Goal: Task Accomplishment & Management: Manage account settings

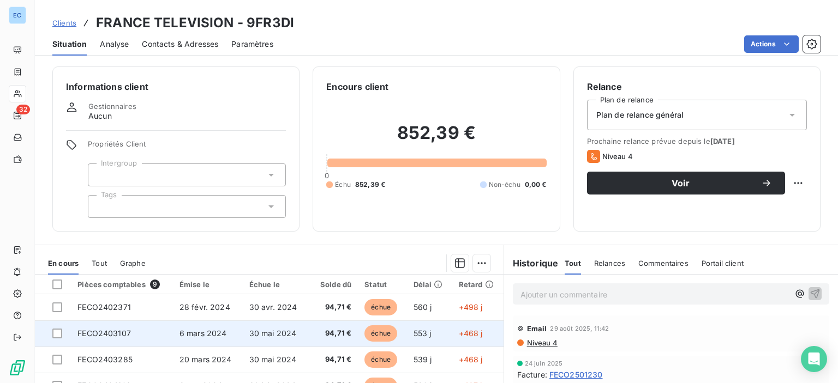
scroll to position [45, 0]
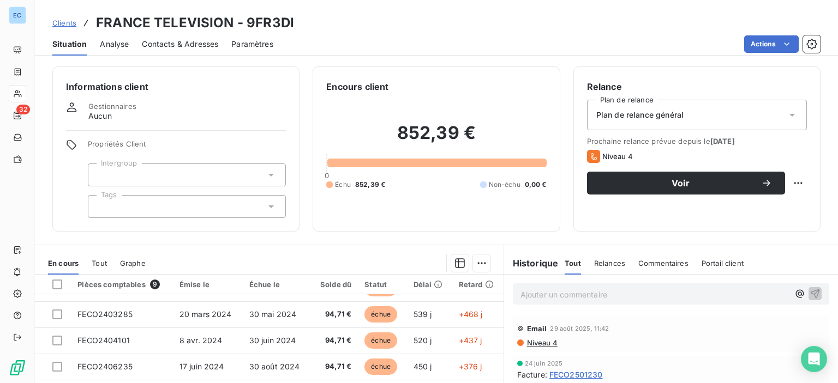
click at [175, 37] on div "Contacts & Adresses" at bounding box center [180, 44] width 76 height 23
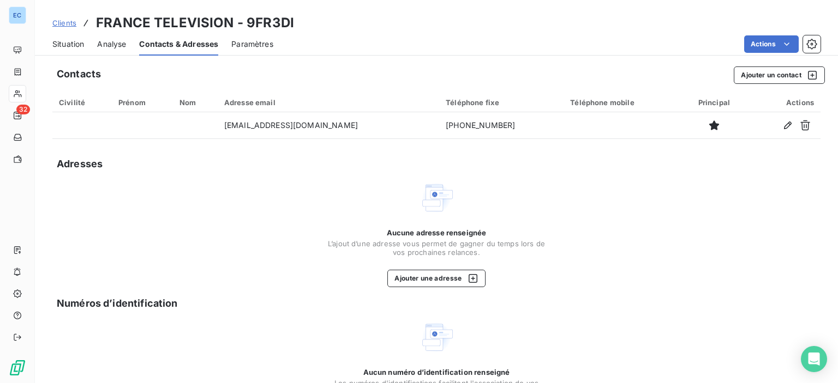
click at [175, 37] on div "Contacts & Adresses" at bounding box center [178, 44] width 79 height 23
click at [172, 44] on span "Contacts & Adresses" at bounding box center [178, 44] width 79 height 11
click at [76, 43] on span "Situation" at bounding box center [68, 44] width 32 height 11
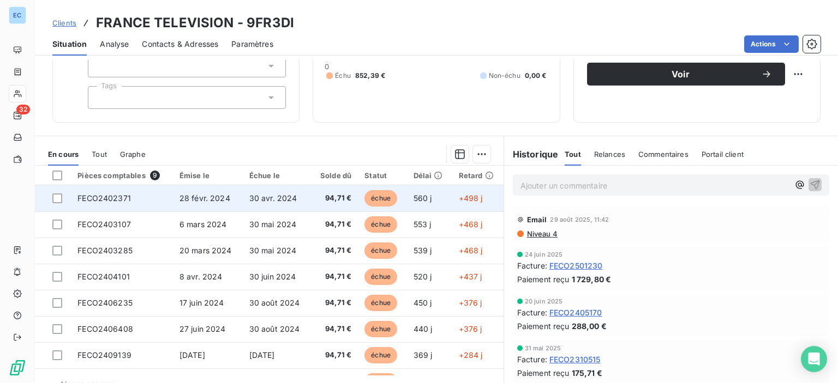
scroll to position [0, 0]
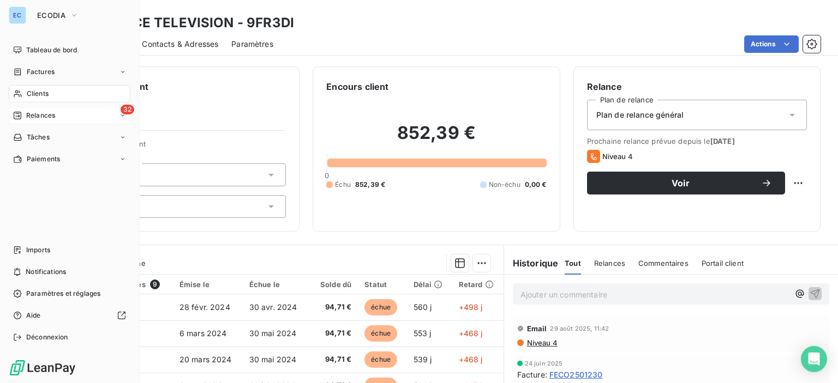
click at [65, 119] on div "32 Relances" at bounding box center [70, 115] width 122 height 17
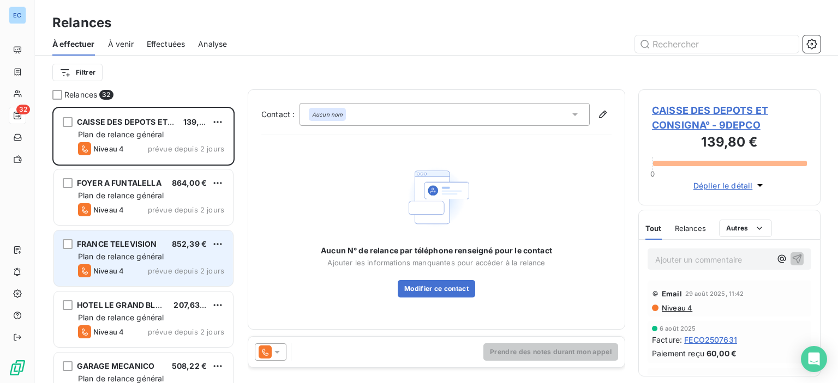
click at [146, 254] on span "Plan de relance général" at bounding box center [121, 256] width 86 height 9
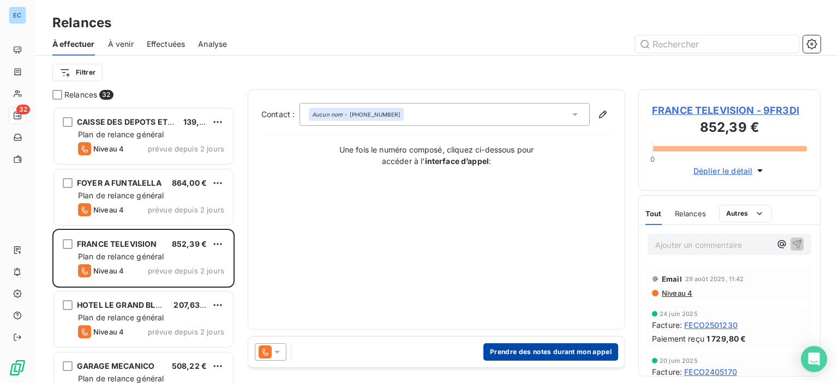
click at [500, 352] on button "Prendre des notes durant mon appel" at bounding box center [550, 352] width 135 height 17
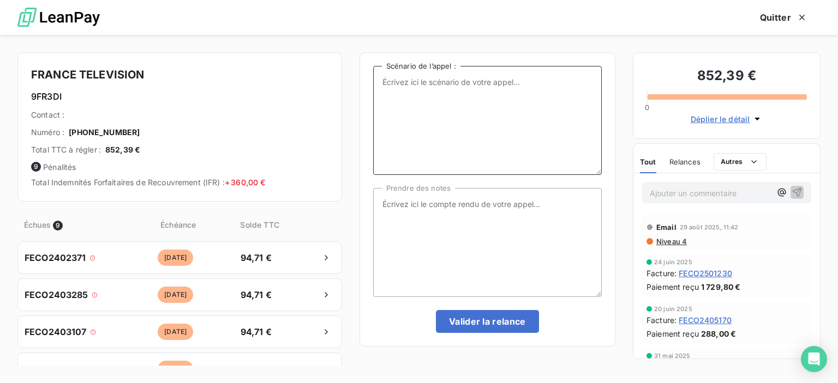
click at [412, 110] on textarea "Scénario de l’appel :" at bounding box center [487, 120] width 229 height 109
type textarea "Duplicatas de factures en attente de paiement"
click at [382, 202] on textarea "Prendre des notes" at bounding box center [487, 242] width 229 height 109
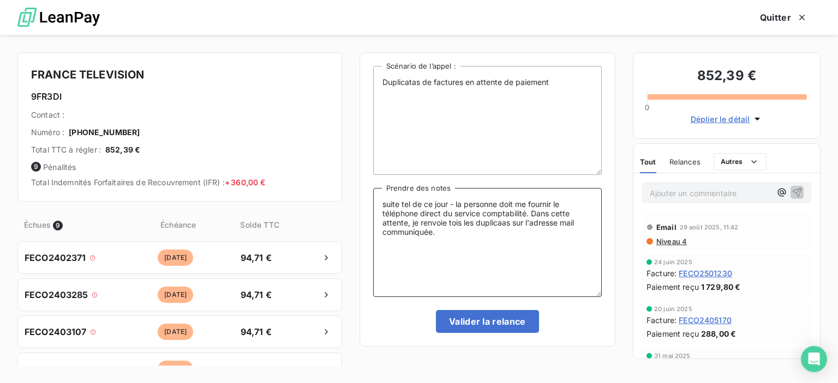
click at [458, 227] on textarea "suite tel de ce jour - la personne doit me fournir le téléphone direct du servi…" at bounding box center [487, 242] width 229 height 109
click at [460, 225] on textarea "suite tel de ce jour - la personne doit me fournir le téléphone direct du servi…" at bounding box center [487, 242] width 229 height 109
click at [506, 224] on textarea "suite tel de ce jour - la personne doit me fournir le téléphone direct du servi…" at bounding box center [487, 242] width 229 height 109
type textarea "suite tel de ce jour - la personne doit me fournir le téléphone direct du servi…"
click at [471, 320] on button "Valider la relance" at bounding box center [487, 321] width 103 height 23
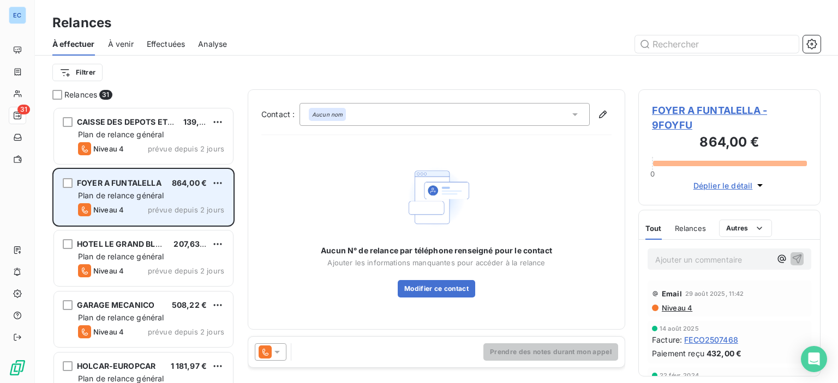
click at [157, 198] on span "Plan de relance général" at bounding box center [121, 195] width 86 height 9
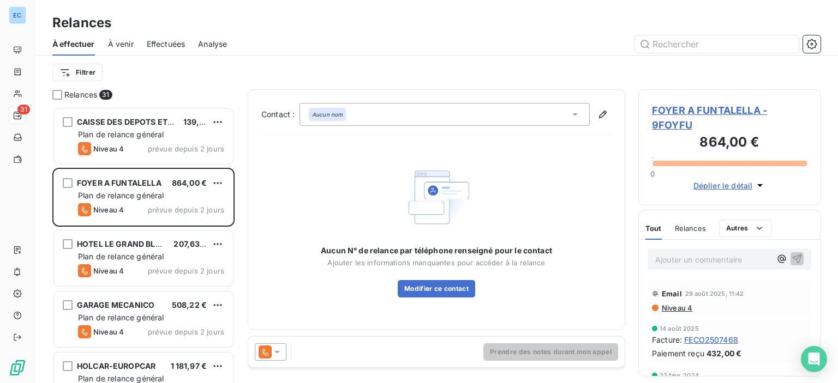
click at [712, 108] on span "FOYER A FUNTALELLA - 9FOYFU" at bounding box center [729, 117] width 155 height 29
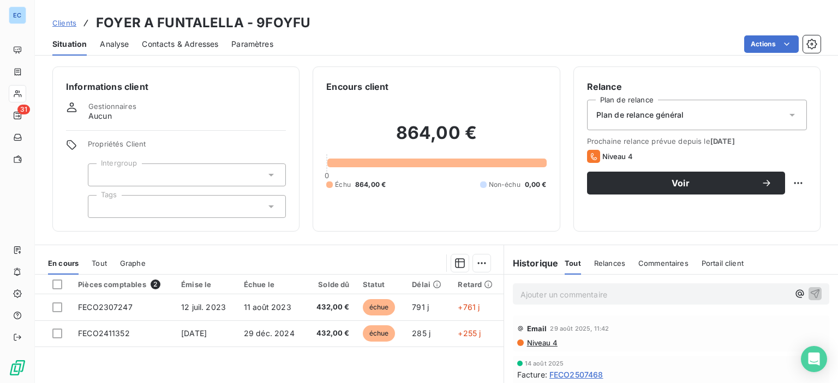
click at [172, 41] on span "Contacts & Adresses" at bounding box center [180, 44] width 76 height 11
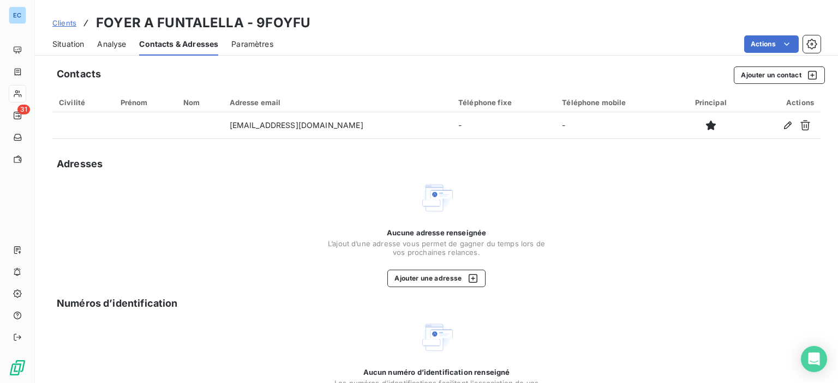
click at [70, 47] on span "Situation" at bounding box center [68, 44] width 32 height 11
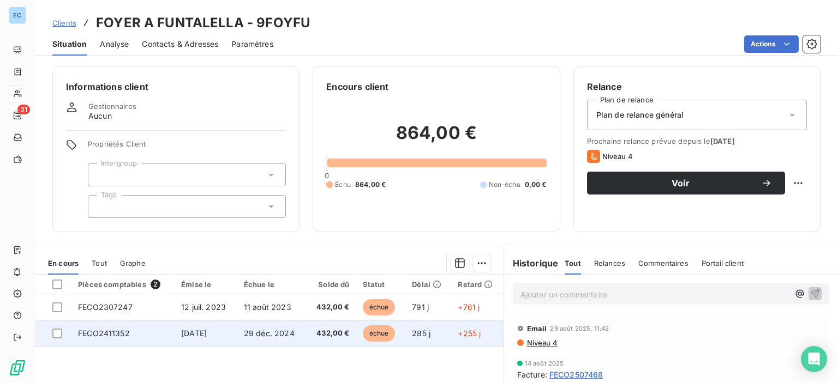
click at [248, 338] on td "29 déc. 2024" at bounding box center [271, 334] width 69 height 26
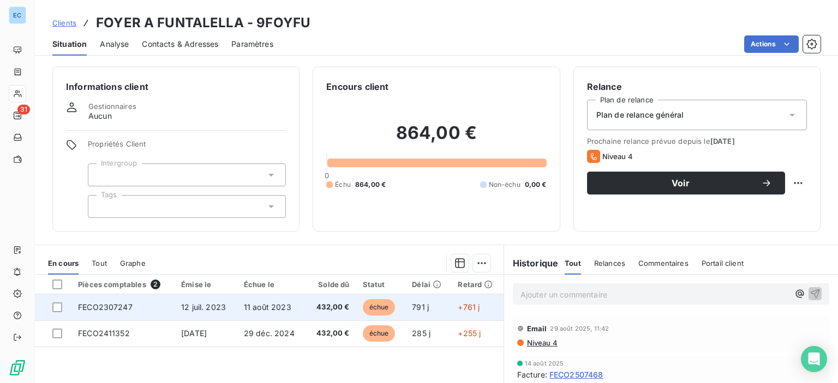
click at [285, 310] on span "11 août 2023" at bounding box center [267, 307] width 47 height 9
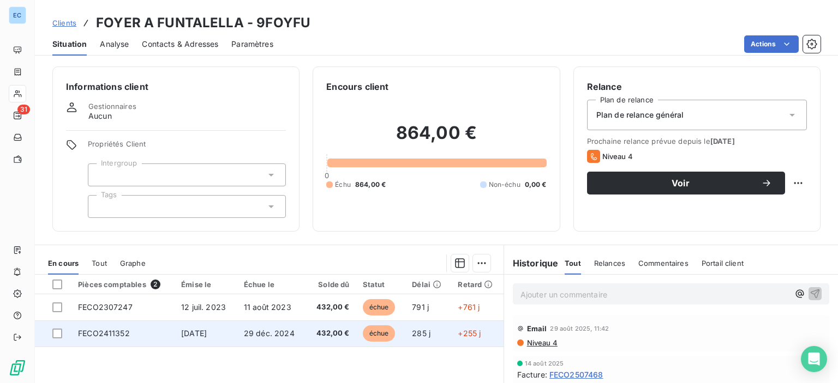
click at [277, 334] on span "29 déc. 2024" at bounding box center [269, 333] width 51 height 9
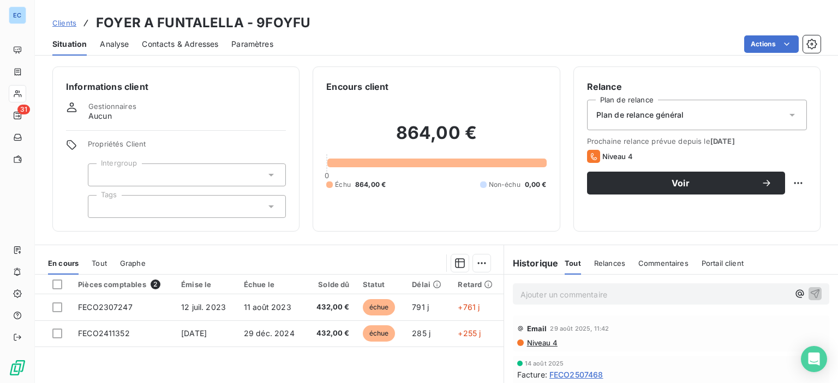
click at [173, 46] on span "Contacts & Adresses" at bounding box center [180, 44] width 76 height 11
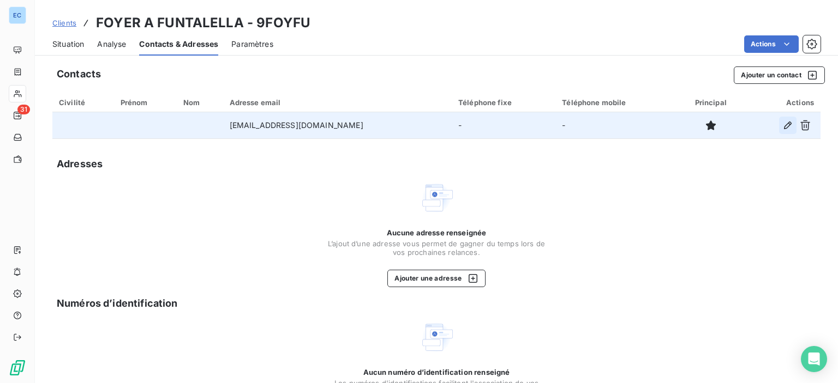
click at [782, 126] on icon "button" at bounding box center [787, 125] width 11 height 11
type input "[EMAIL_ADDRESS][DOMAIN_NAME]"
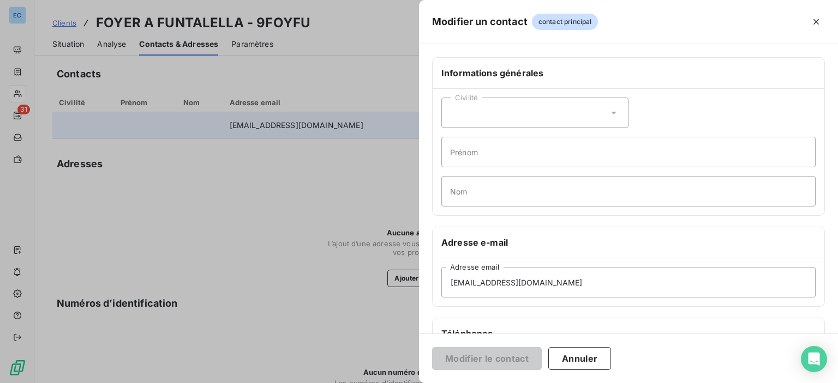
scroll to position [109, 0]
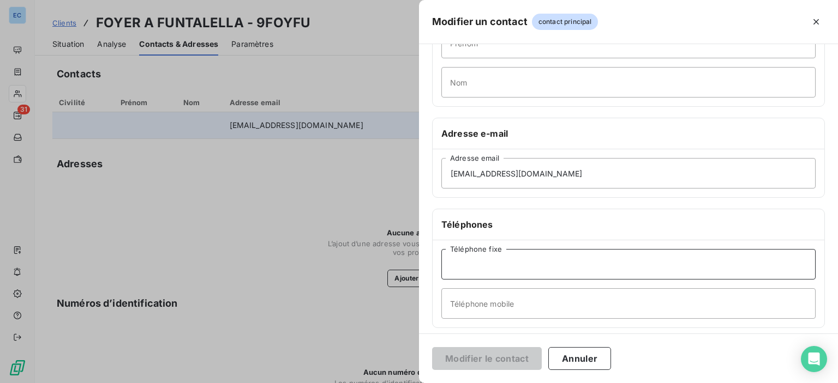
click at [482, 268] on input "Téléphone fixe" at bounding box center [628, 264] width 374 height 31
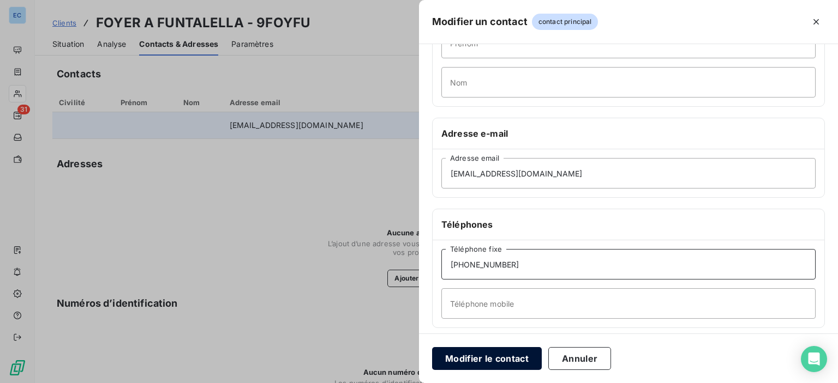
type input "[PHONE_NUMBER]"
click at [494, 359] on button "Modifier le contact" at bounding box center [487, 358] width 110 height 23
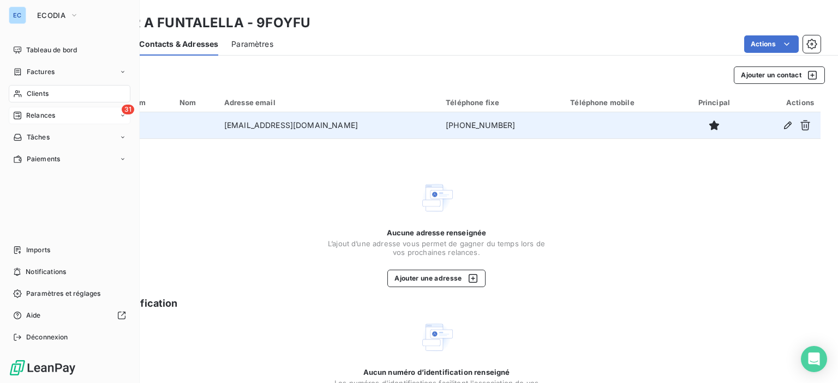
click at [57, 112] on div "31 Relances" at bounding box center [70, 115] width 122 height 17
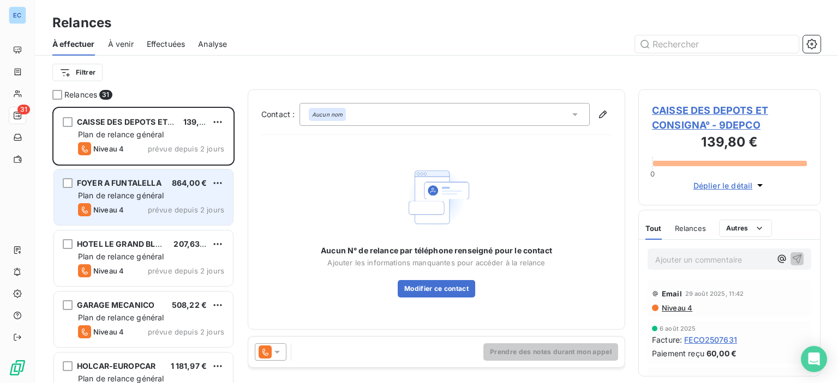
click at [126, 219] on div "FOYER A FUNTALELLA 864,00 € Plan de relance général [PERSON_NAME] 4 prévue depu…" at bounding box center [143, 198] width 179 height 56
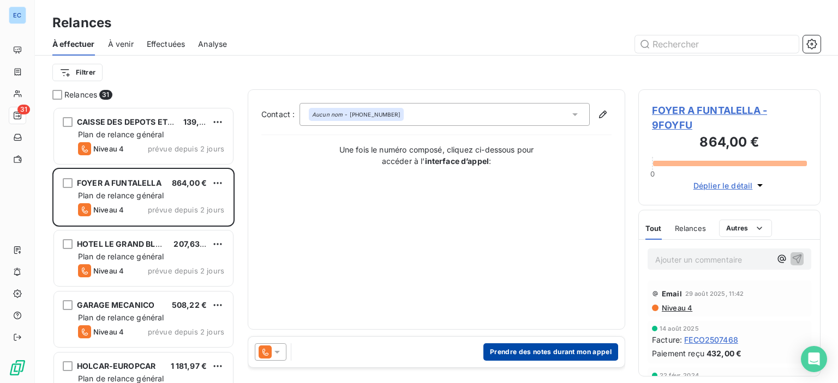
click at [512, 353] on button "Prendre des notes durant mon appel" at bounding box center [550, 352] width 135 height 17
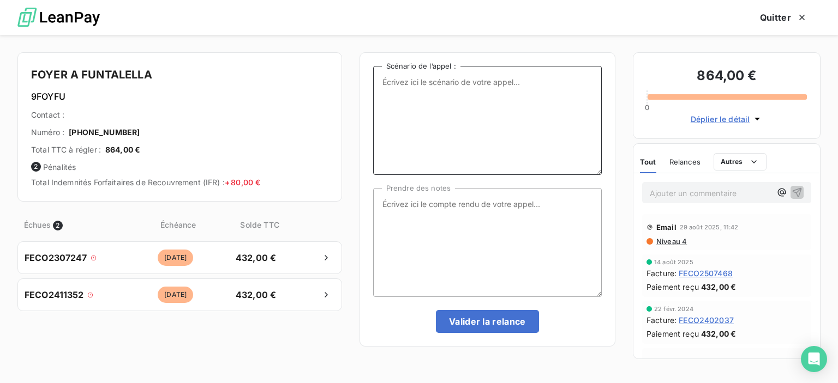
click at [412, 87] on textarea "Scénario de l’appel :" at bounding box center [487, 120] width 229 height 109
type textarea "2 FACTURES EN ATTENTE."
click at [399, 198] on textarea "Prendre des notes" at bounding box center [487, 242] width 229 height 109
type textarea "1"
type textarea "s"
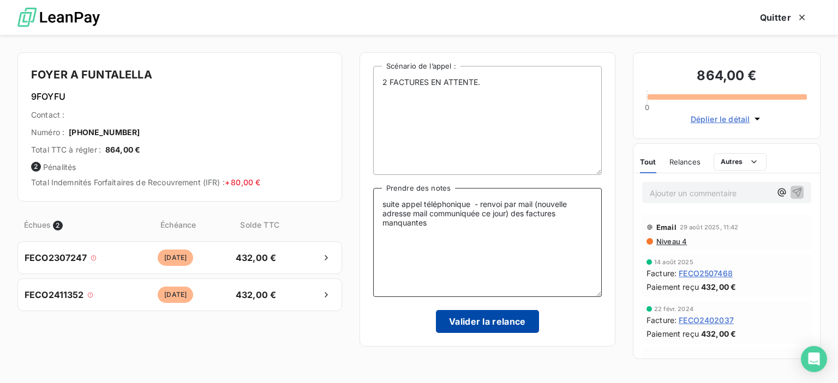
type textarea "suite appel téléphonique - renvoi par mail (nouvelle adresse mail communiquée c…"
click at [479, 321] on button "Valider la relance" at bounding box center [487, 321] width 103 height 23
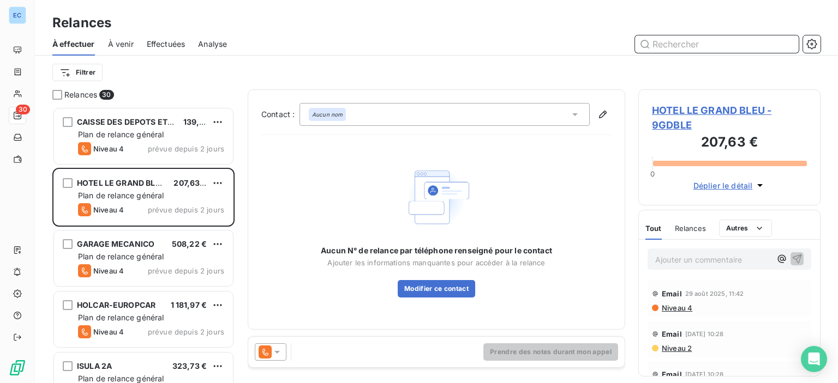
click at [686, 53] on div "À effectuer À venir Effectuées Analyse" at bounding box center [436, 44] width 803 height 23
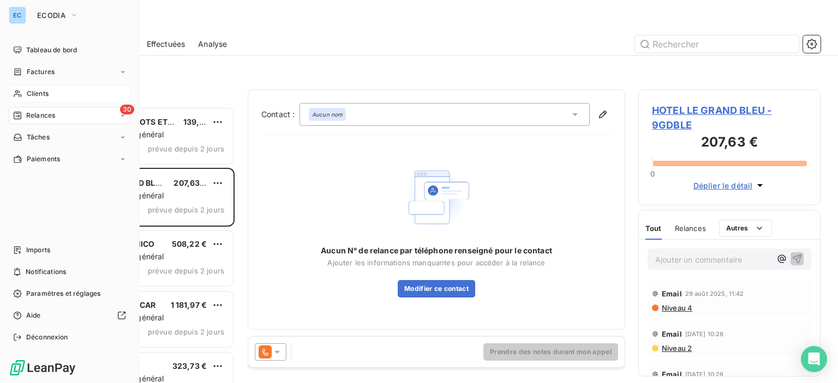
click at [50, 95] on div "Clients" at bounding box center [70, 93] width 122 height 17
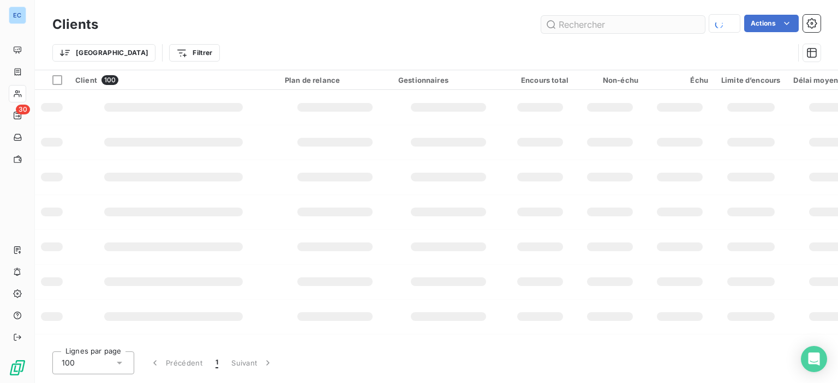
click at [559, 20] on input "text" at bounding box center [623, 24] width 164 height 17
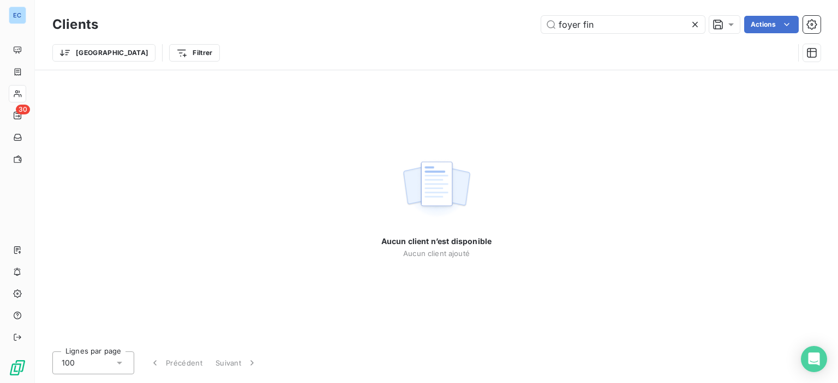
type input "foyer fin"
click at [694, 26] on icon at bounding box center [695, 24] width 11 height 11
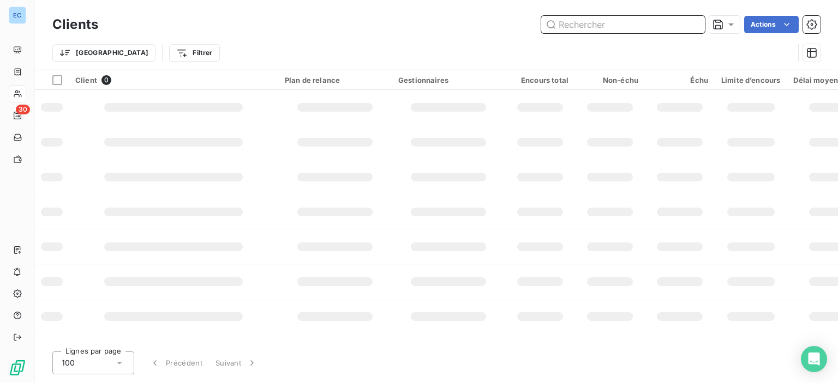
click at [649, 27] on input "text" at bounding box center [623, 24] width 164 height 17
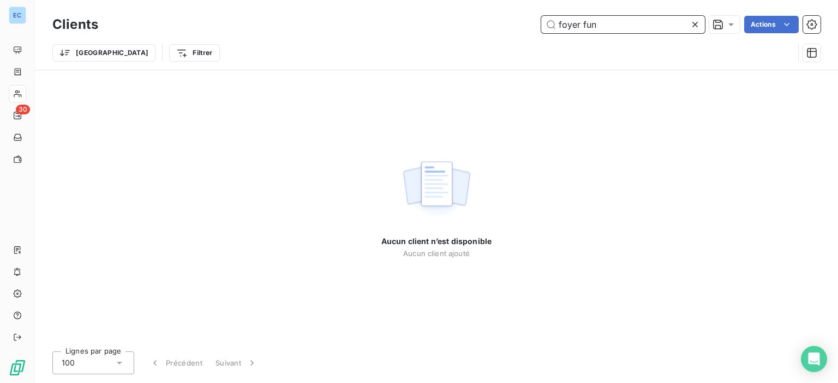
click at [548, 26] on input "foyer fun" at bounding box center [623, 24] width 164 height 17
click at [693, 91] on div "Aucun client n’est disponible Aucun client ajouté" at bounding box center [436, 206] width 803 height 273
click at [627, 26] on input "foyer fun" at bounding box center [623, 24] width 164 height 17
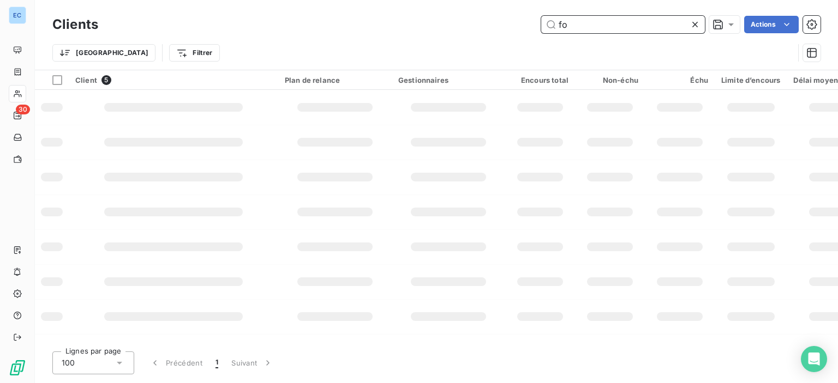
type input "f"
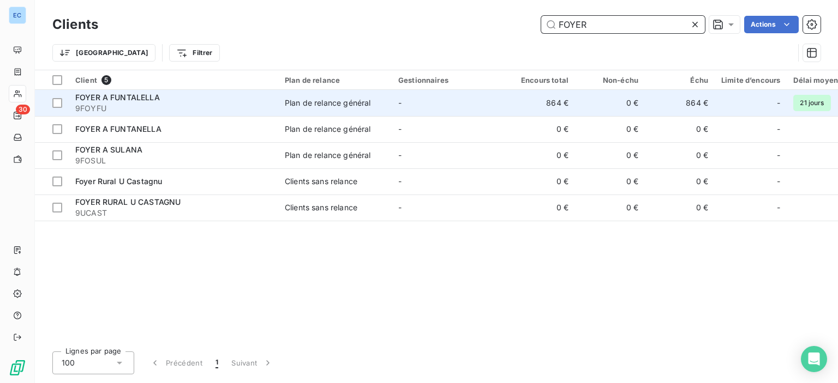
type input "FOYER"
click at [350, 106] on div "Plan de relance général" at bounding box center [328, 103] width 86 height 11
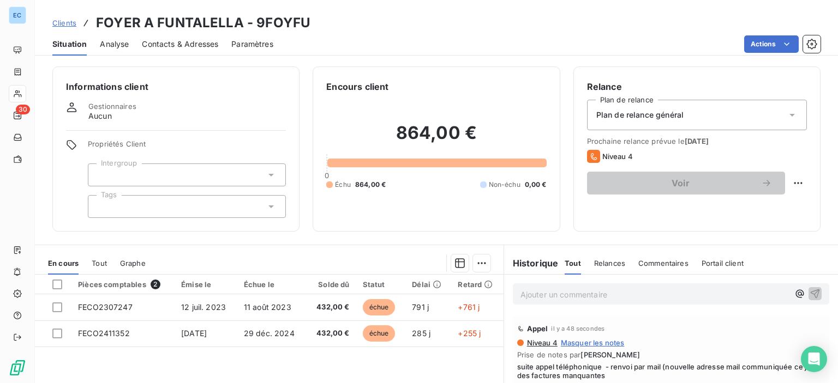
click at [175, 47] on span "Contacts & Adresses" at bounding box center [180, 44] width 76 height 11
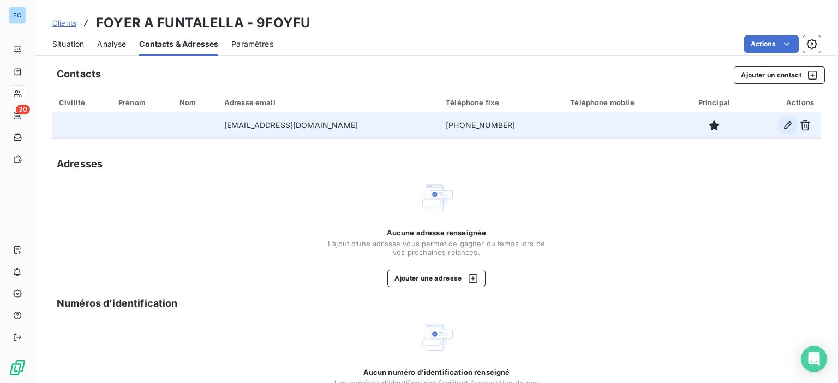
click at [782, 125] on icon "button" at bounding box center [787, 125] width 11 height 11
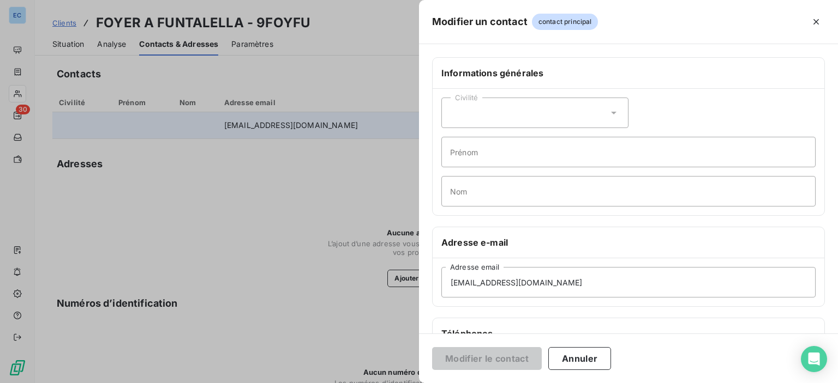
scroll to position [55, 0]
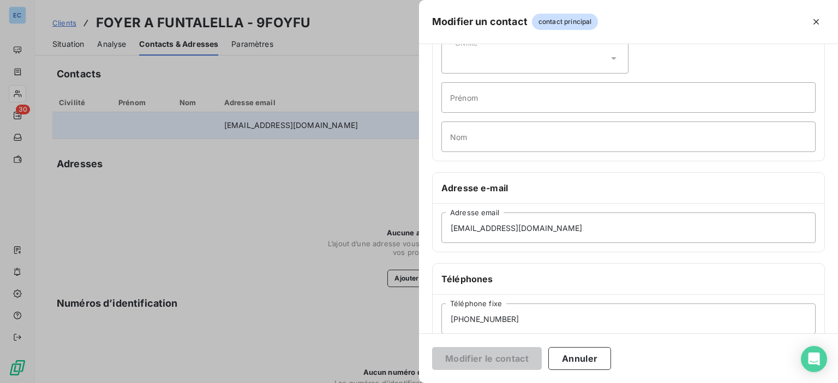
click at [339, 191] on div at bounding box center [419, 191] width 838 height 383
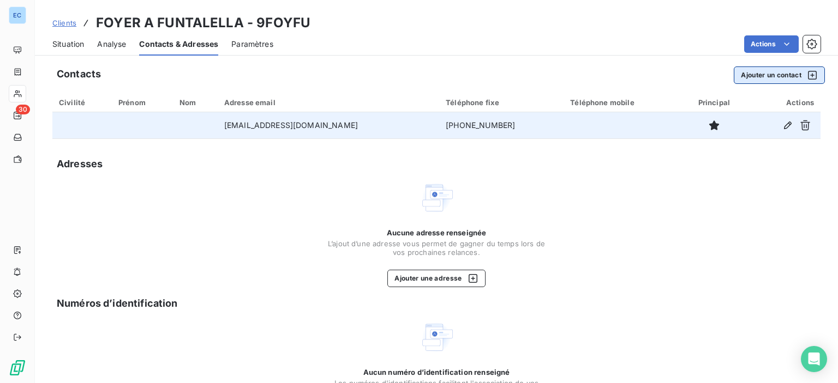
click at [762, 74] on button "Ajouter un contact" at bounding box center [779, 75] width 91 height 17
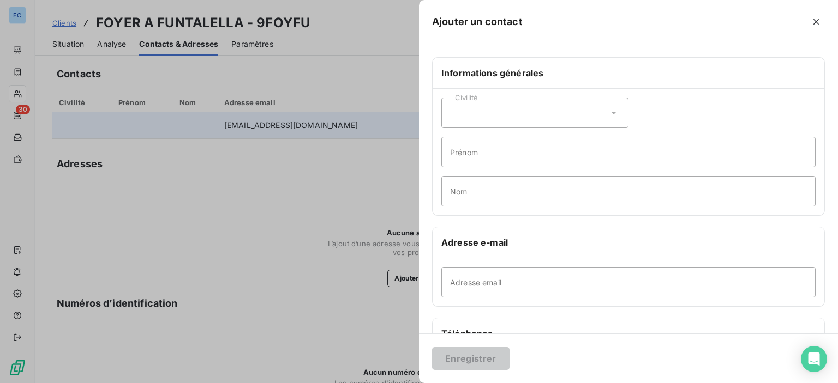
click at [613, 110] on icon at bounding box center [613, 112] width 11 height 11
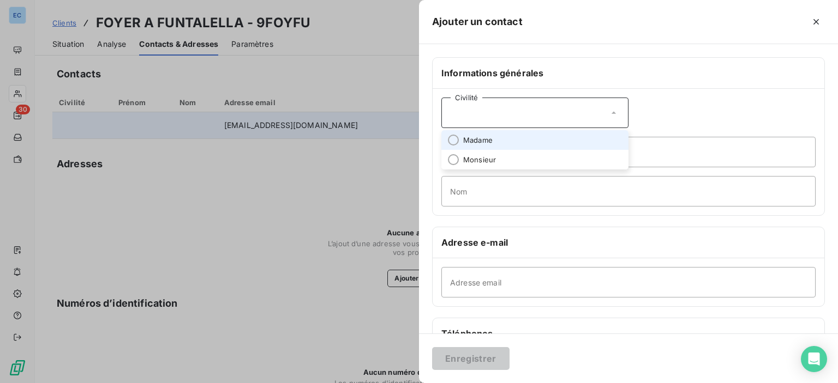
click at [466, 144] on span "Madame" at bounding box center [477, 140] width 29 height 10
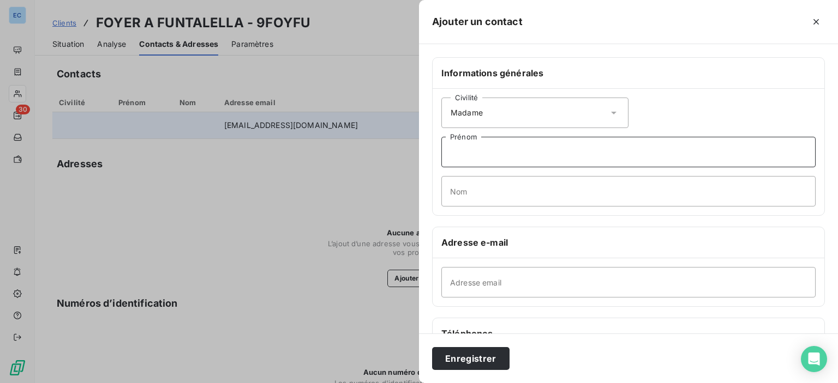
click at [458, 151] on input "Prénom" at bounding box center [628, 152] width 374 height 31
type input "O"
click at [459, 196] on input "Nom" at bounding box center [628, 191] width 374 height 31
click at [473, 152] on input "CORINE" at bounding box center [628, 152] width 374 height 31
type input "[PERSON_NAME]"
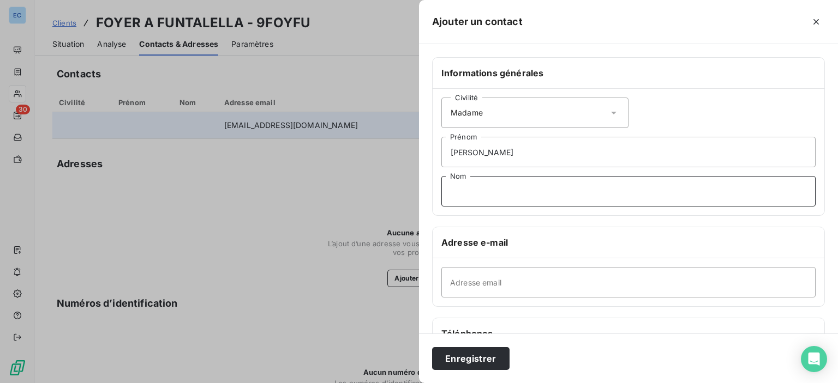
click at [469, 186] on input "Nom" at bounding box center [628, 191] width 374 height 31
type input "COTONI"
click at [452, 296] on input "Adresse email" at bounding box center [628, 282] width 374 height 31
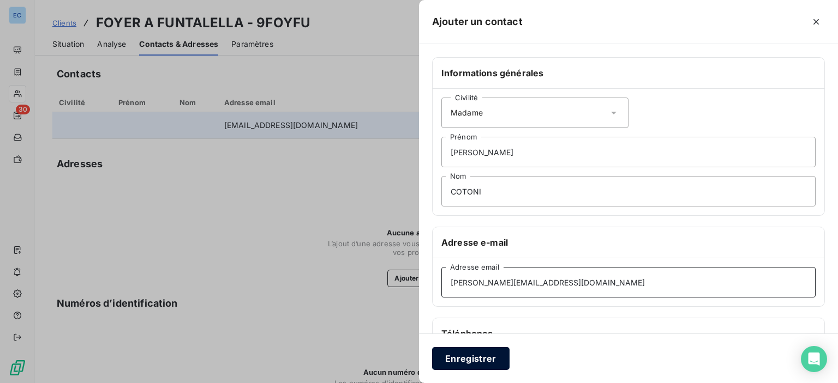
type input "[PERSON_NAME][EMAIL_ADDRESS][DOMAIN_NAME]"
click at [471, 352] on button "Enregistrer" at bounding box center [470, 358] width 77 height 23
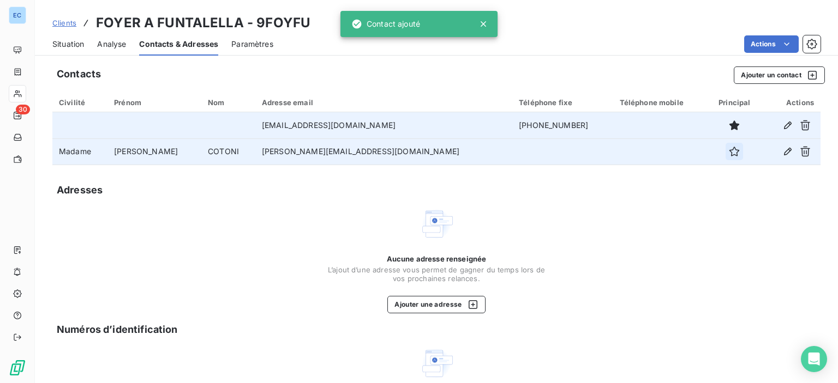
click at [729, 148] on icon "button" at bounding box center [734, 151] width 11 height 11
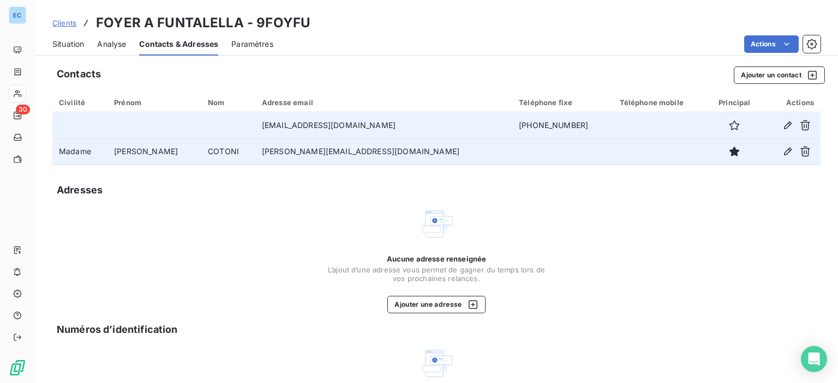
click at [392, 150] on td "[PERSON_NAME][EMAIL_ADDRESS][DOMAIN_NAME]" at bounding box center [383, 152] width 257 height 26
click at [782, 152] on icon "button" at bounding box center [787, 151] width 11 height 11
type input "[PERSON_NAME]"
type input "COTONI"
type input "[PERSON_NAME][EMAIL_ADDRESS][DOMAIN_NAME]"
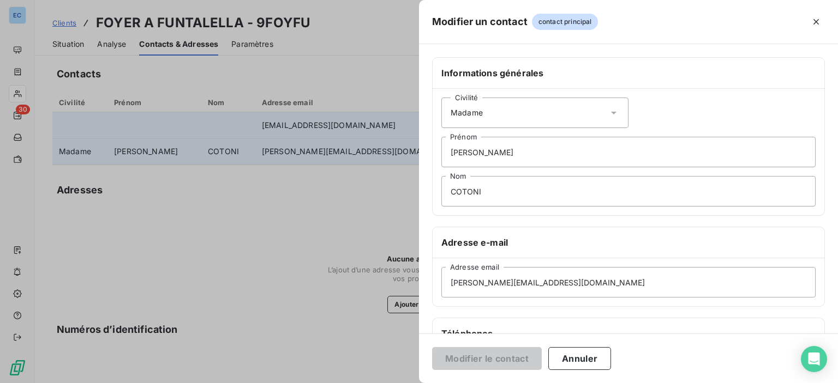
scroll to position [109, 0]
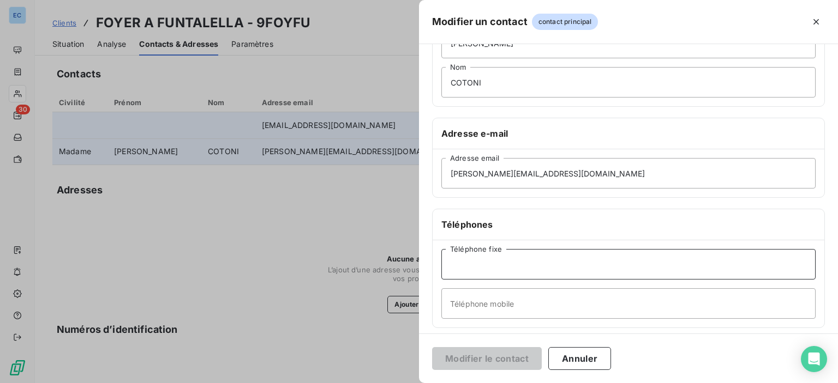
click at [447, 259] on input "Téléphone fixe" at bounding box center [628, 264] width 374 height 31
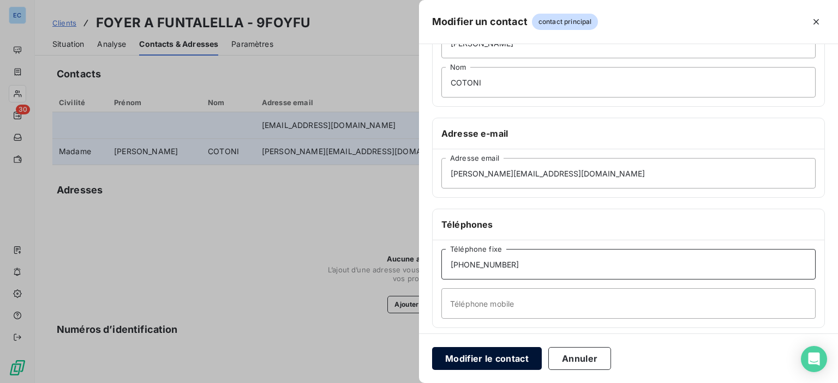
type input "[PHONE_NUMBER]"
click at [460, 357] on button "Modifier le contact" at bounding box center [487, 358] width 110 height 23
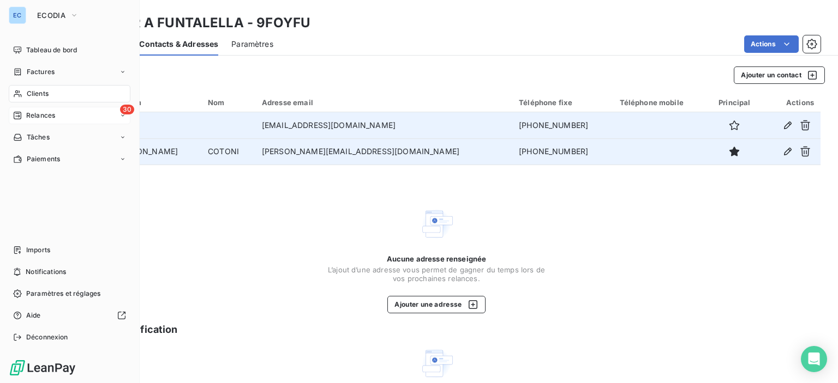
click at [53, 113] on span "Relances" at bounding box center [40, 116] width 29 height 10
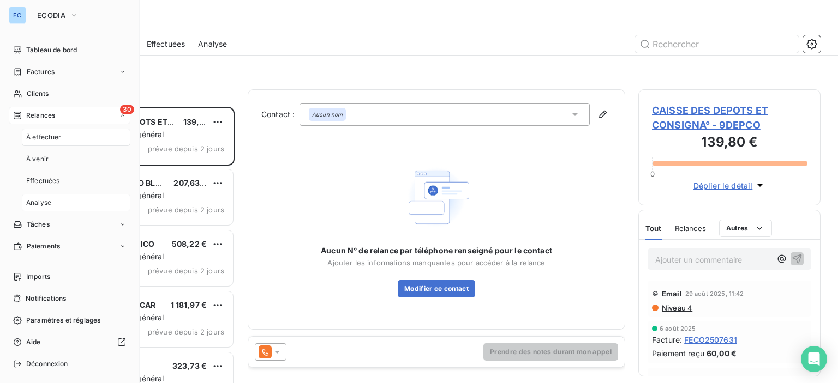
scroll to position [268, 173]
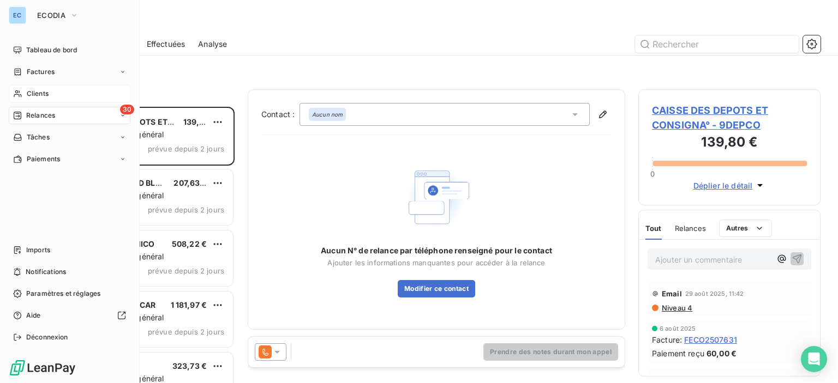
click at [27, 92] on span "Clients" at bounding box center [38, 94] width 22 height 10
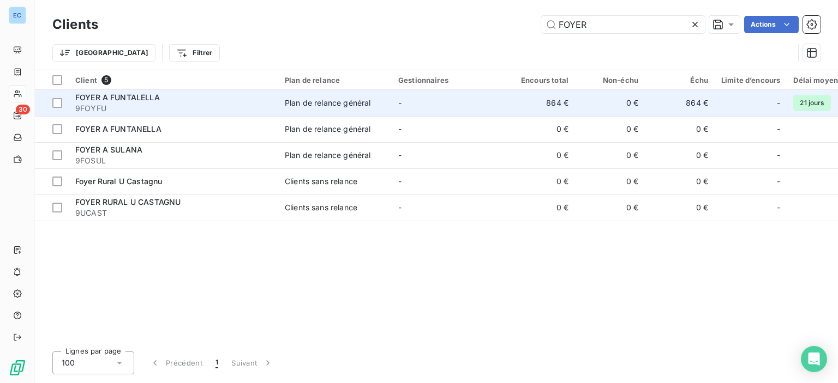
click at [381, 105] on span "Plan de relance général" at bounding box center [335, 103] width 100 height 11
